Goal: Navigation & Orientation: Find specific page/section

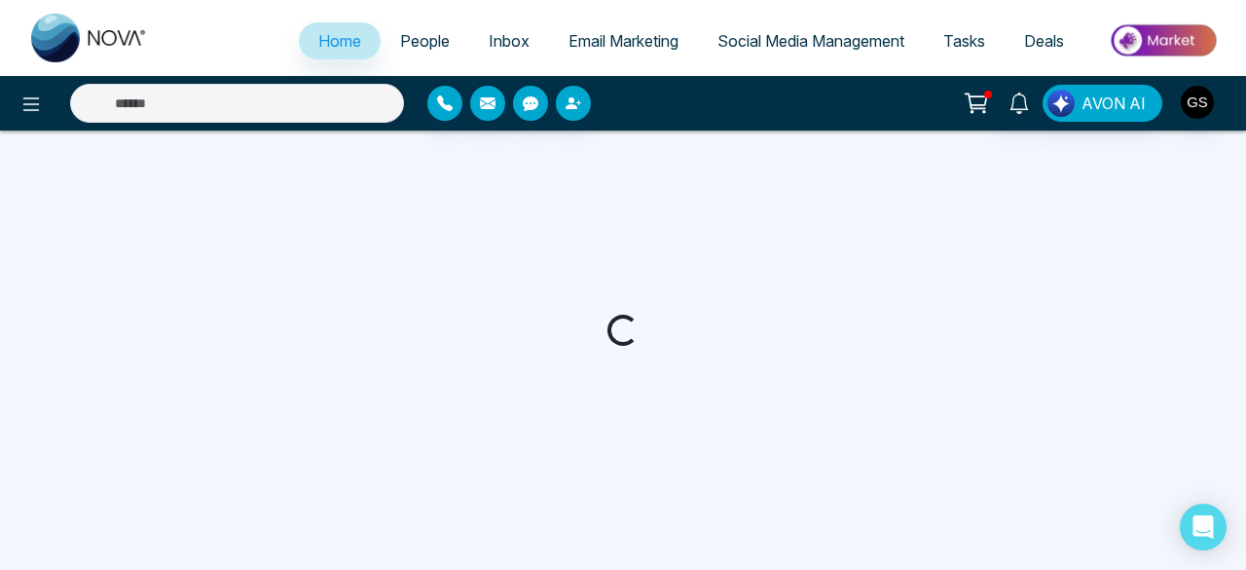
select select "*"
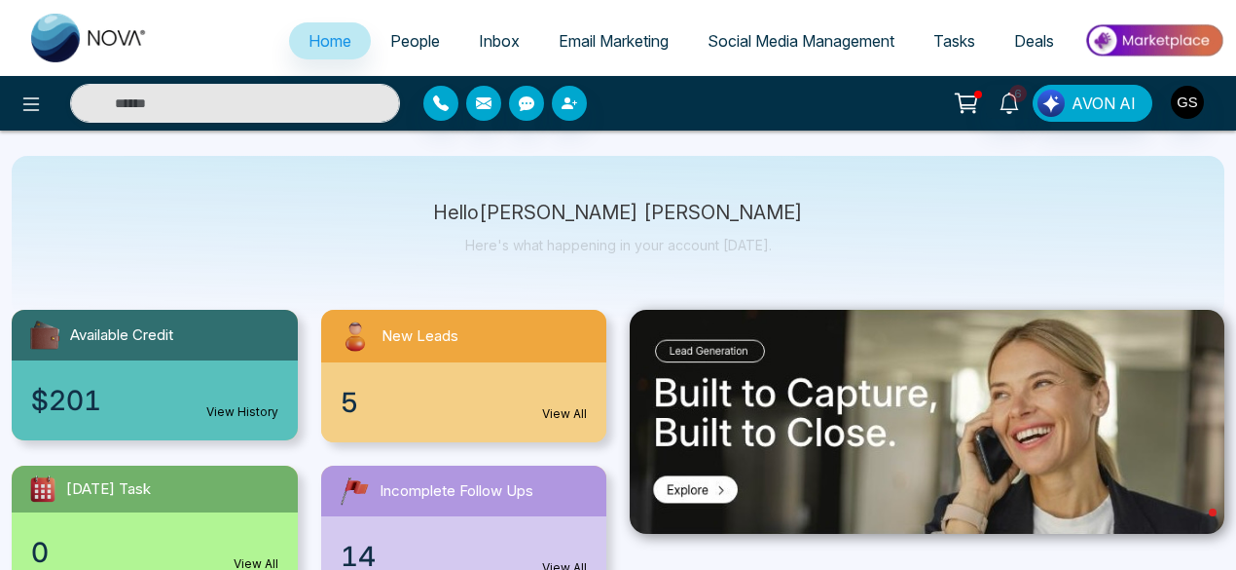
scroll to position [46, 0]
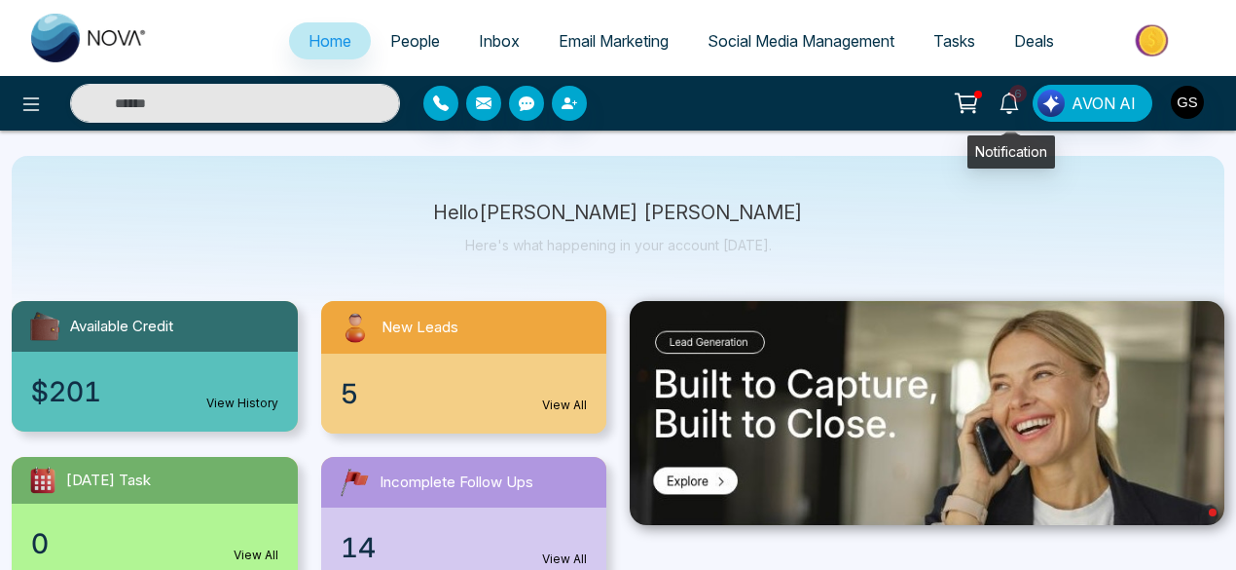
click at [1019, 93] on span "6" at bounding box center [1019, 94] width 18 height 18
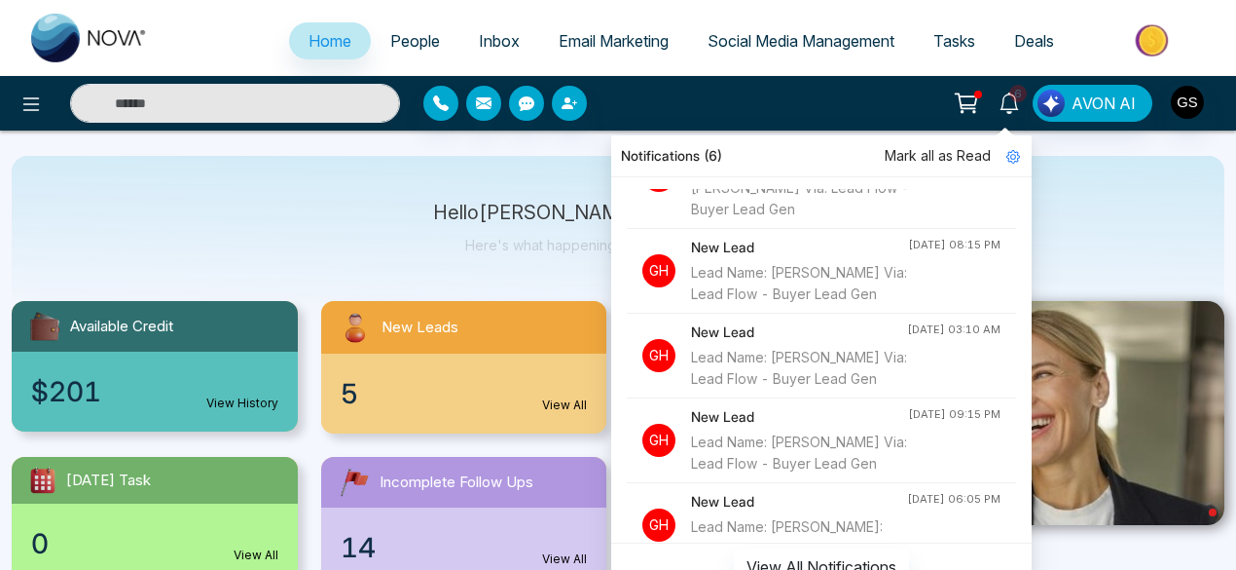
scroll to position [0, 0]
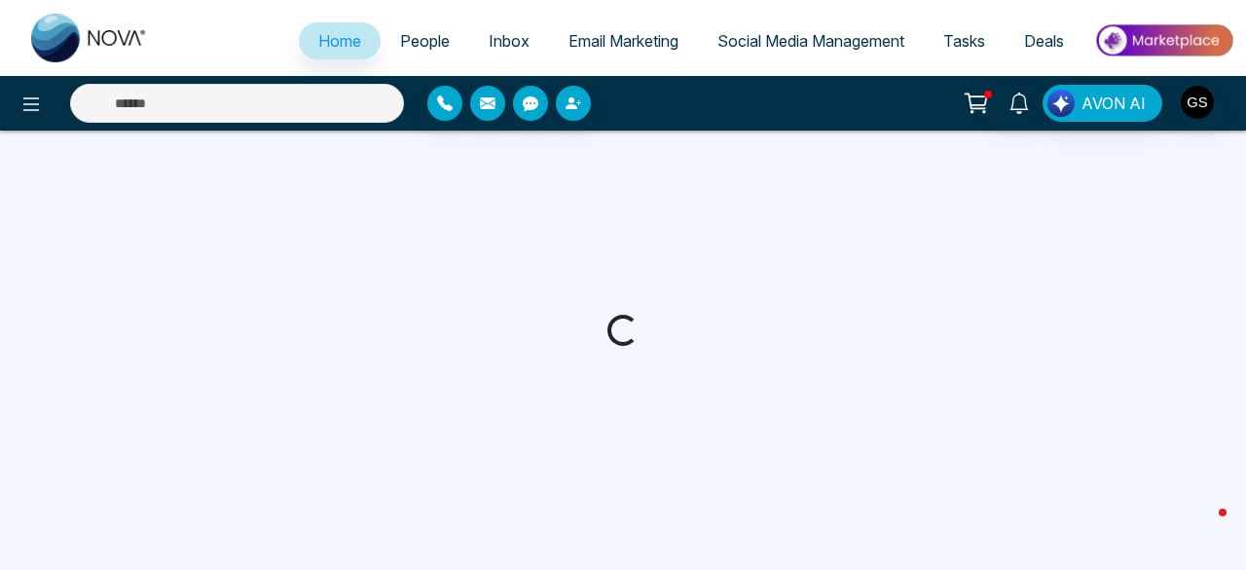
select select "*"
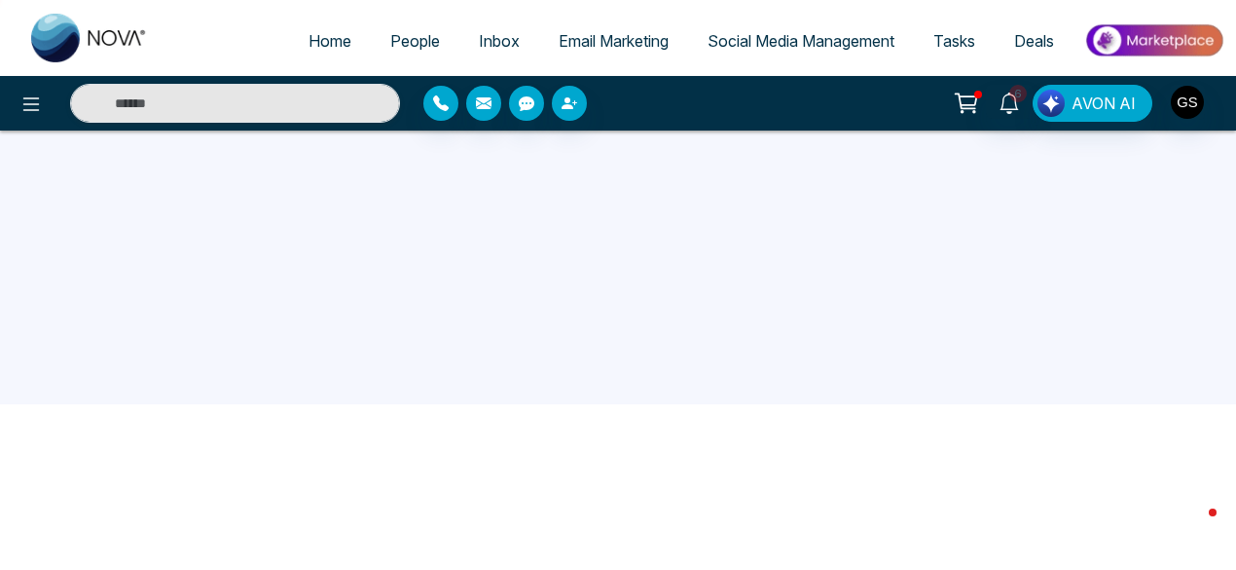
scroll to position [185, 0]
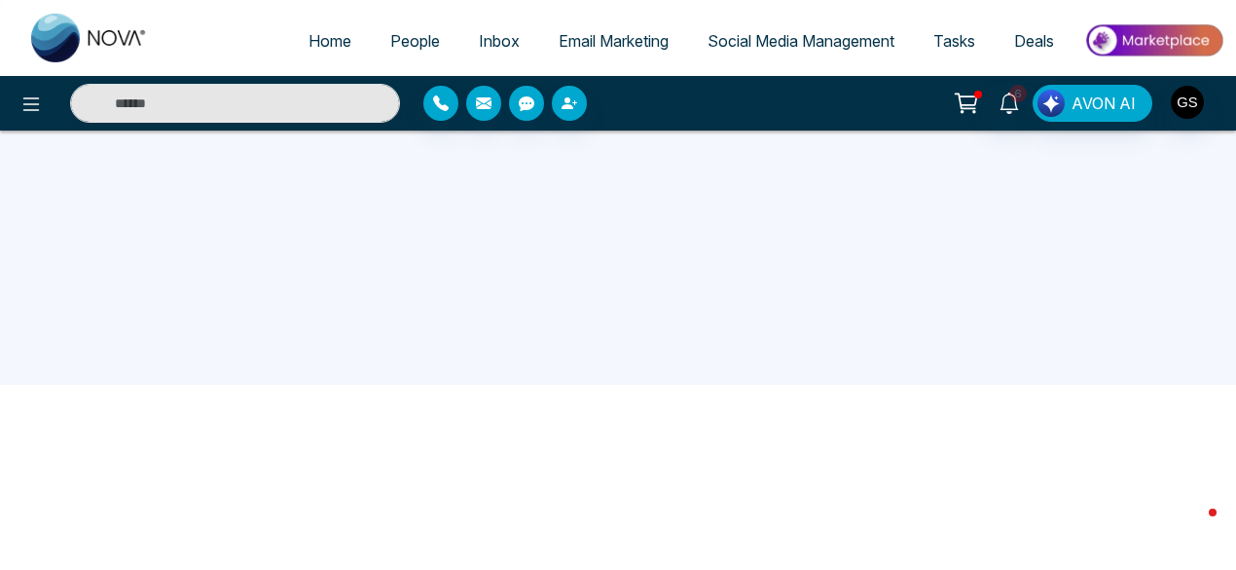
click at [491, 42] on span "Inbox" at bounding box center [499, 40] width 41 height 19
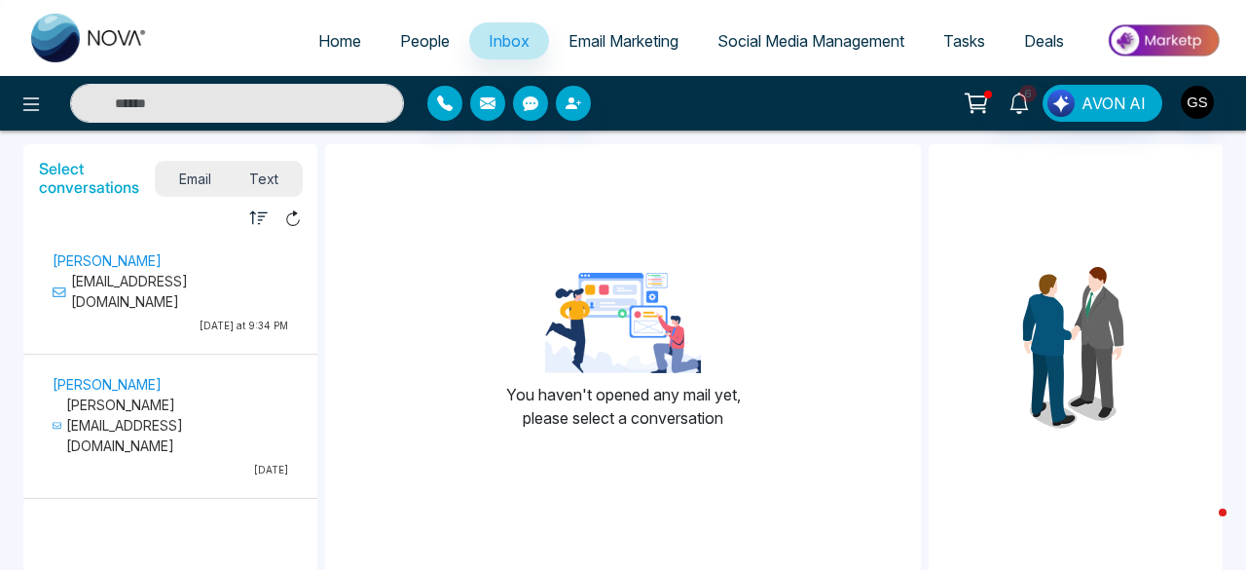
click at [415, 37] on span "People" at bounding box center [425, 40] width 50 height 19
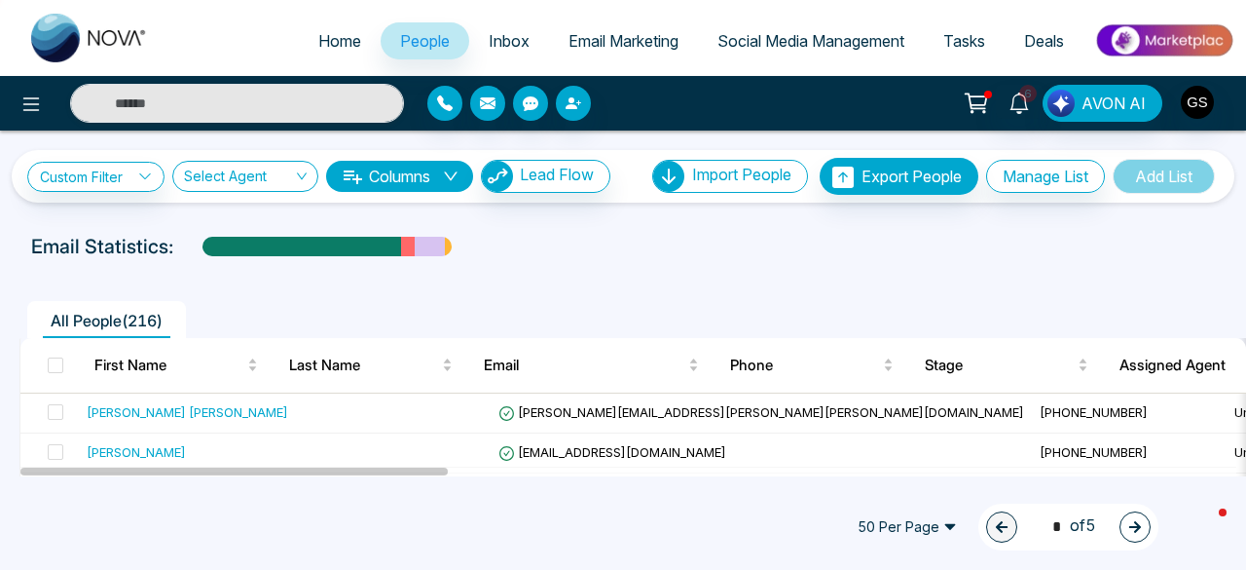
click at [798, 245] on div "Email Statistics:" at bounding box center [422, 246] width 782 height 29
